Goal: Information Seeking & Learning: Learn about a topic

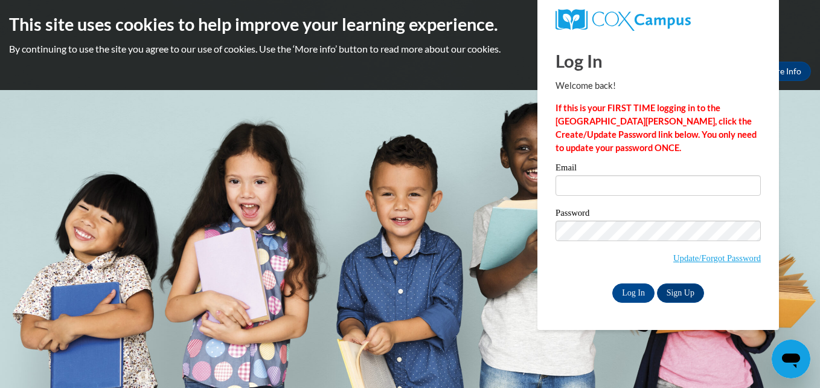
type input "shawannaglover@rocketmail.com"
click at [627, 289] on input "Log In" at bounding box center [633, 292] width 42 height 19
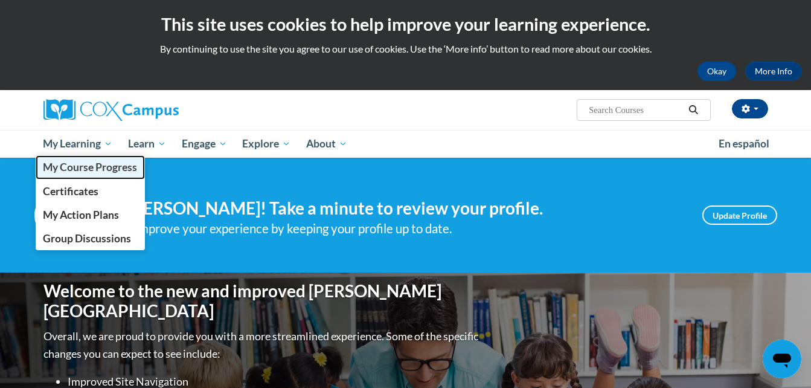
click at [78, 162] on span "My Course Progress" at bounding box center [90, 167] width 94 height 13
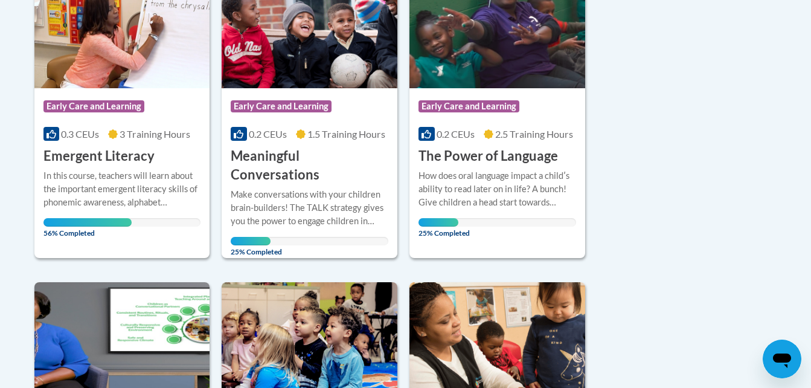
scroll to position [342, 0]
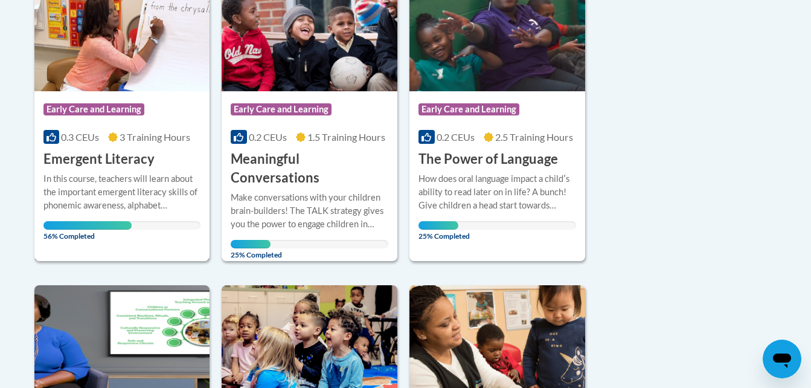
click at [98, 187] on div "In this course, teachers will learn about the important emergent literacy skill…" at bounding box center [122, 192] width 158 height 40
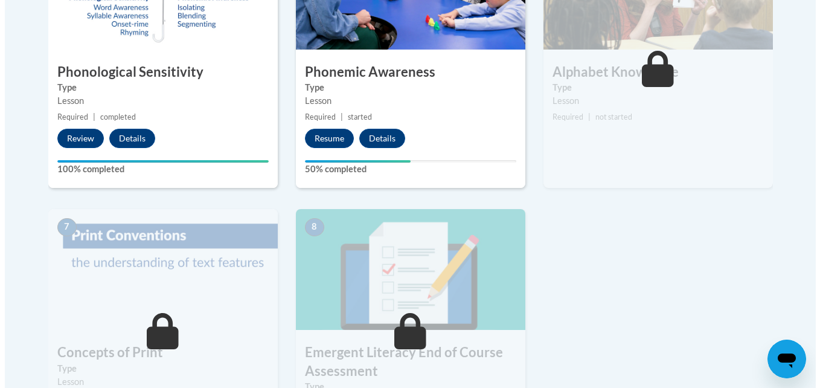
scroll to position [815, 0]
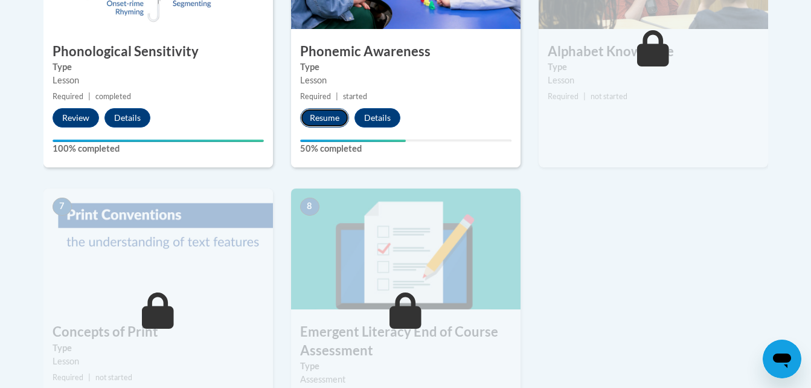
click at [316, 116] on button "Resume" at bounding box center [324, 117] width 49 height 19
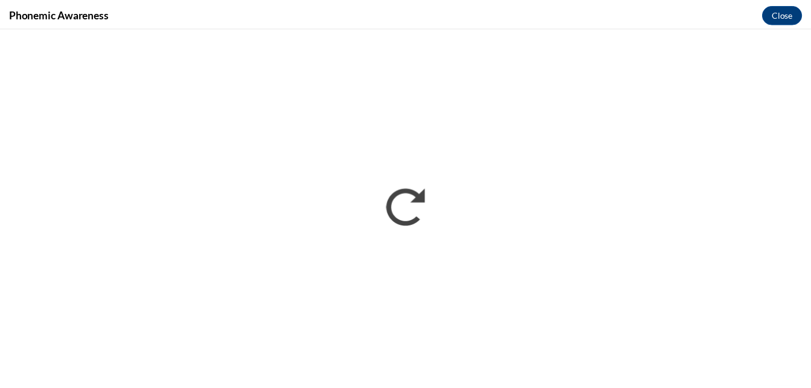
scroll to position [0, 0]
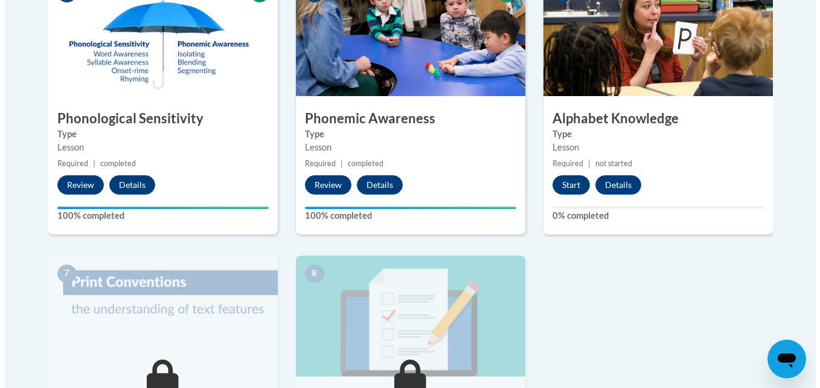
scroll to position [812, 0]
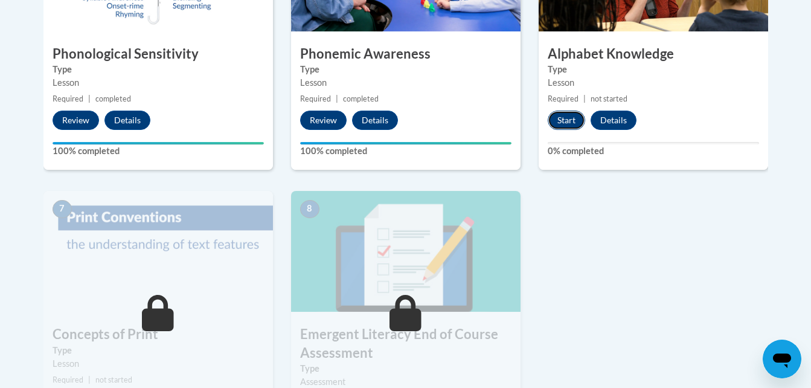
click at [566, 118] on button "Start" at bounding box center [566, 119] width 37 height 19
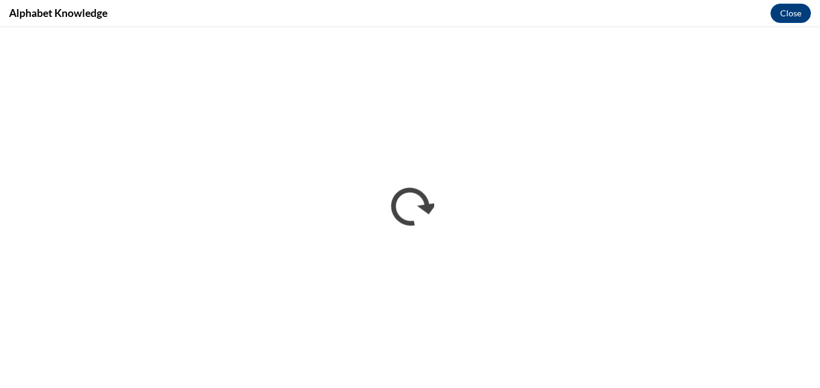
scroll to position [0, 0]
